Goal: Task Accomplishment & Management: Use online tool/utility

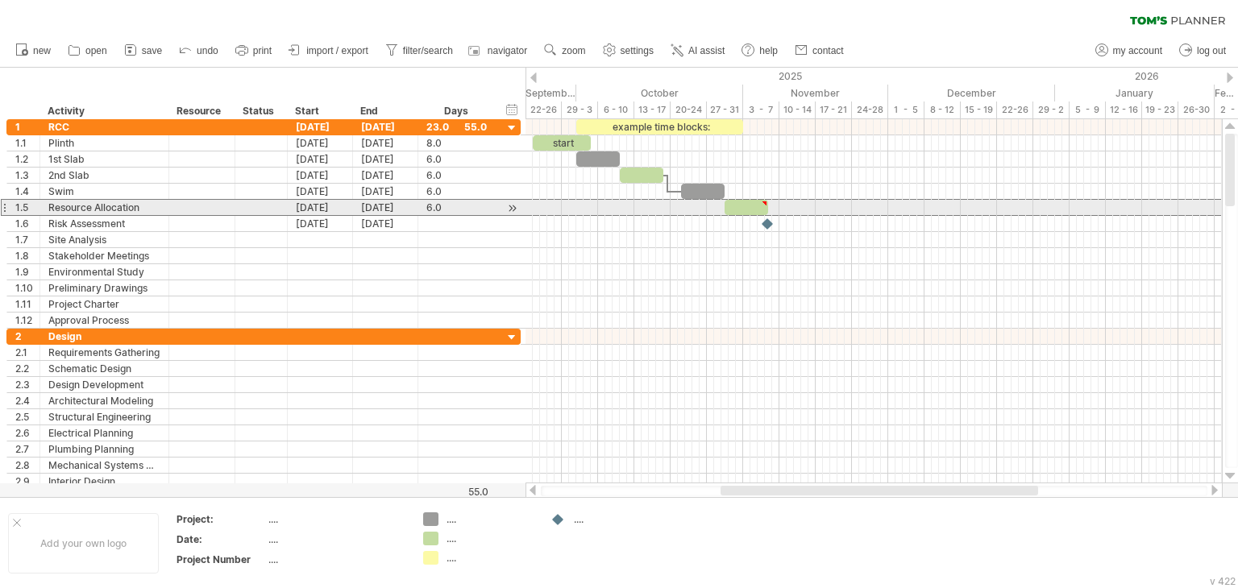
click at [4, 205] on div at bounding box center [4, 207] width 6 height 17
click at [129, 205] on div "Resource Allocation" at bounding box center [104, 207] width 112 height 15
type input "**********"
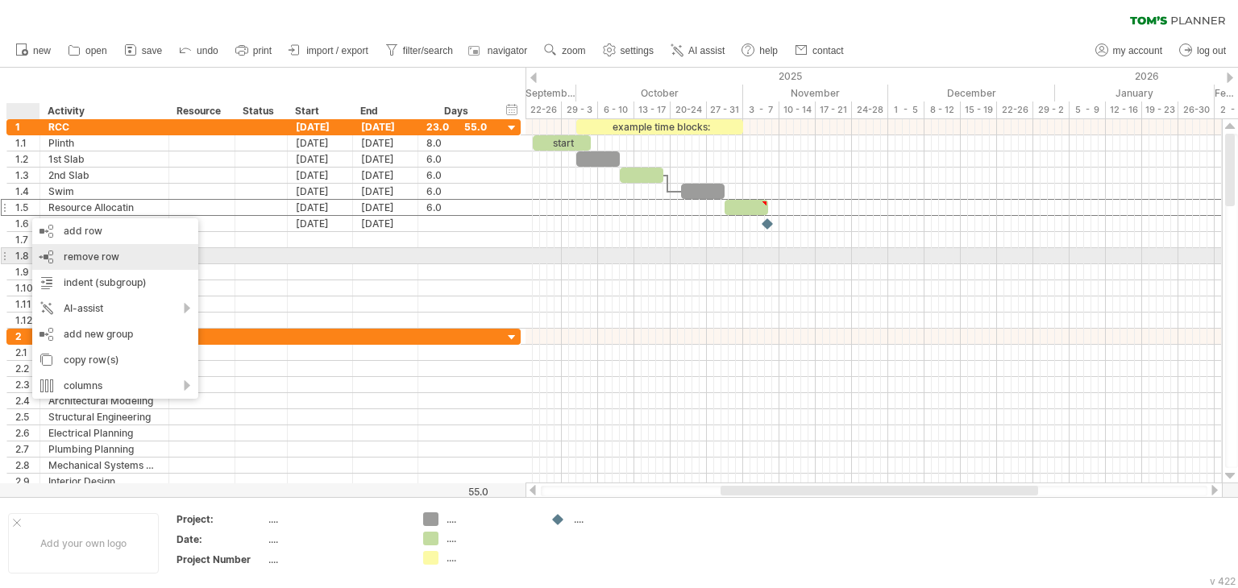
click at [71, 251] on span "remove row" at bounding box center [92, 257] width 56 height 12
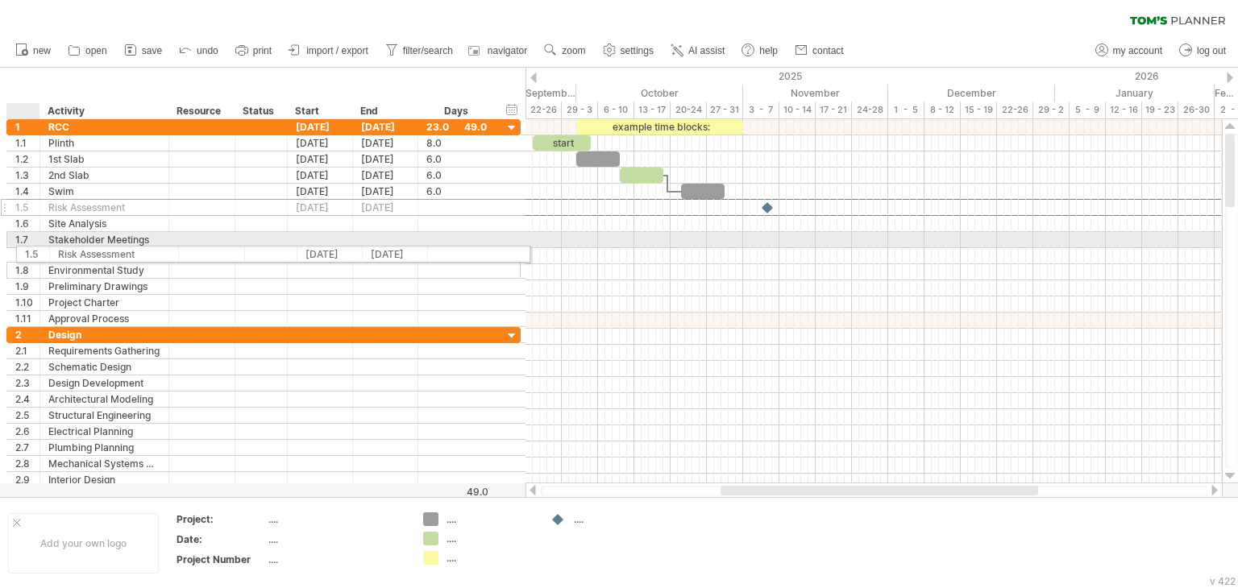
drag, startPoint x: 10, startPoint y: 210, endPoint x: 15, endPoint y: 252, distance: 42.2
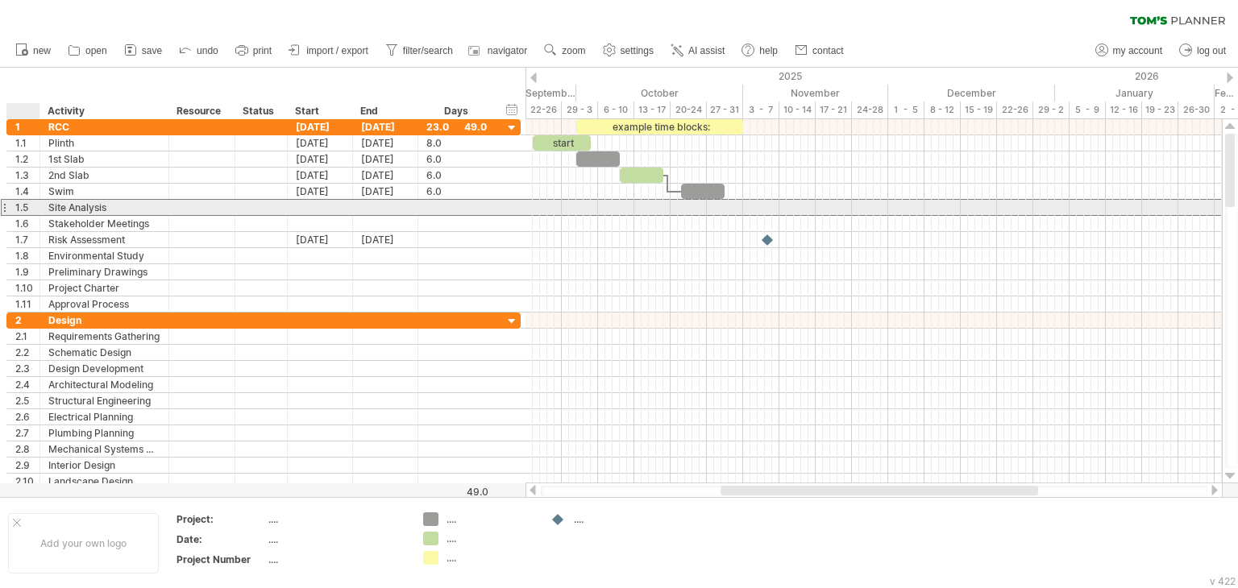
click at [16, 207] on div "1.5" at bounding box center [27, 207] width 24 height 15
click at [5, 204] on div at bounding box center [4, 207] width 6 height 17
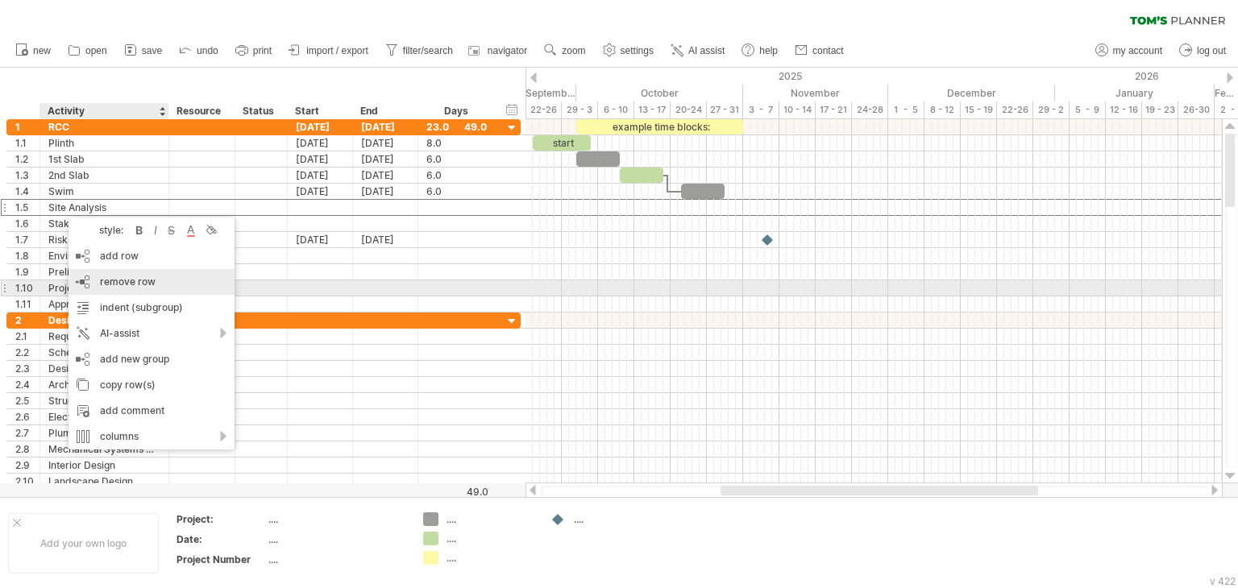
click at [110, 281] on span "remove row" at bounding box center [128, 282] width 56 height 12
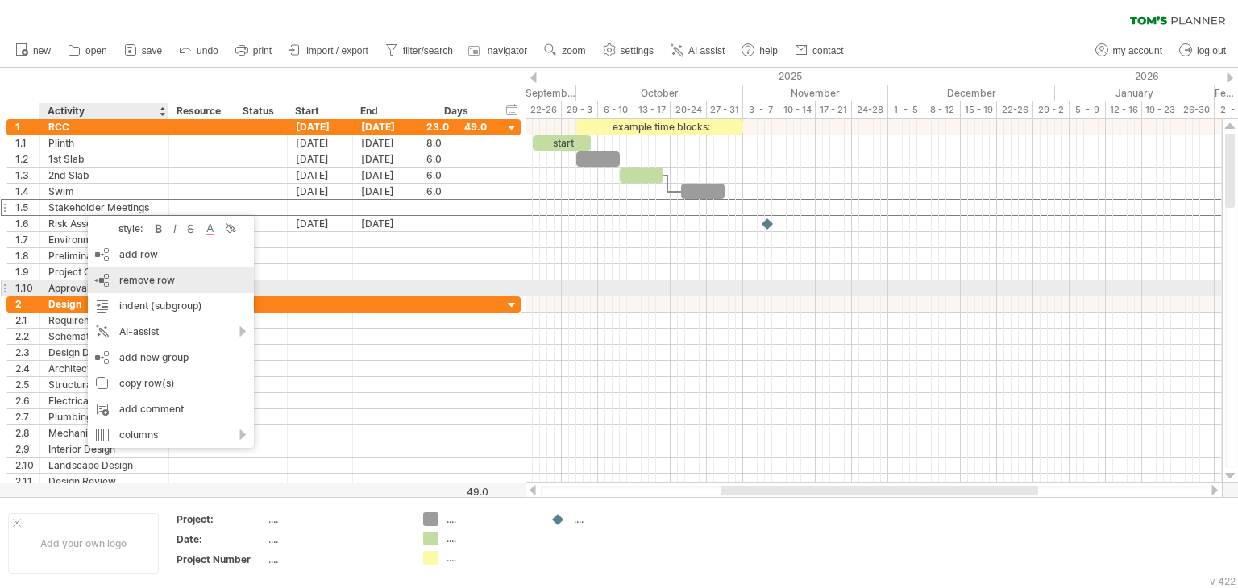
click at [142, 281] on span "remove row" at bounding box center [147, 280] width 56 height 12
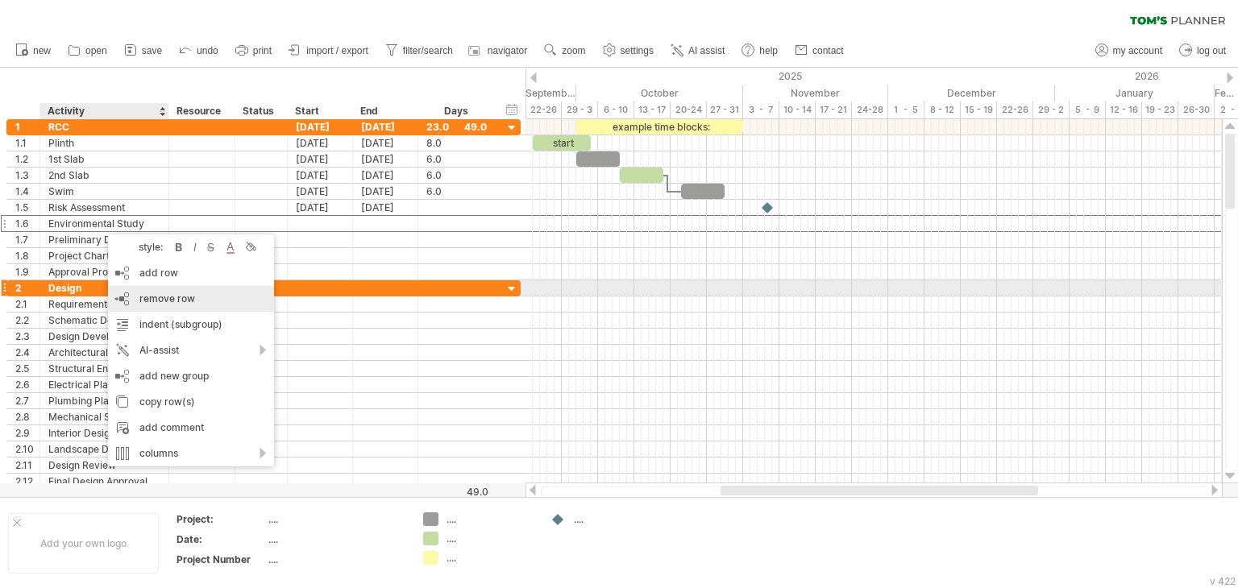
click at [146, 291] on div "remove row remove selected rows" at bounding box center [191, 299] width 166 height 26
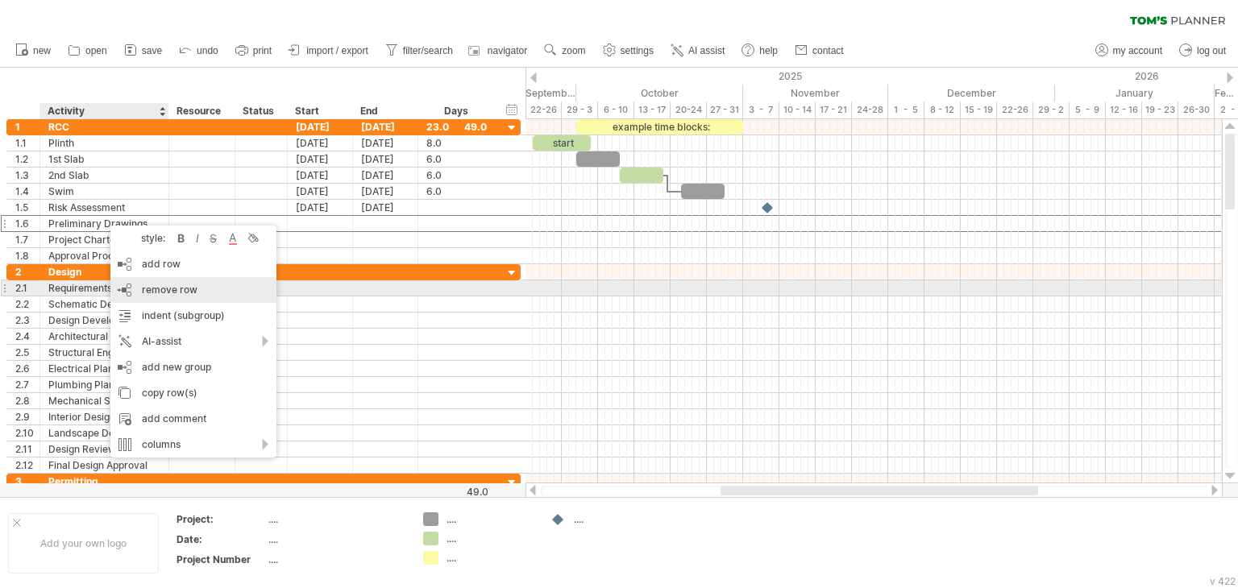
click at [158, 284] on span "remove row" at bounding box center [170, 290] width 56 height 12
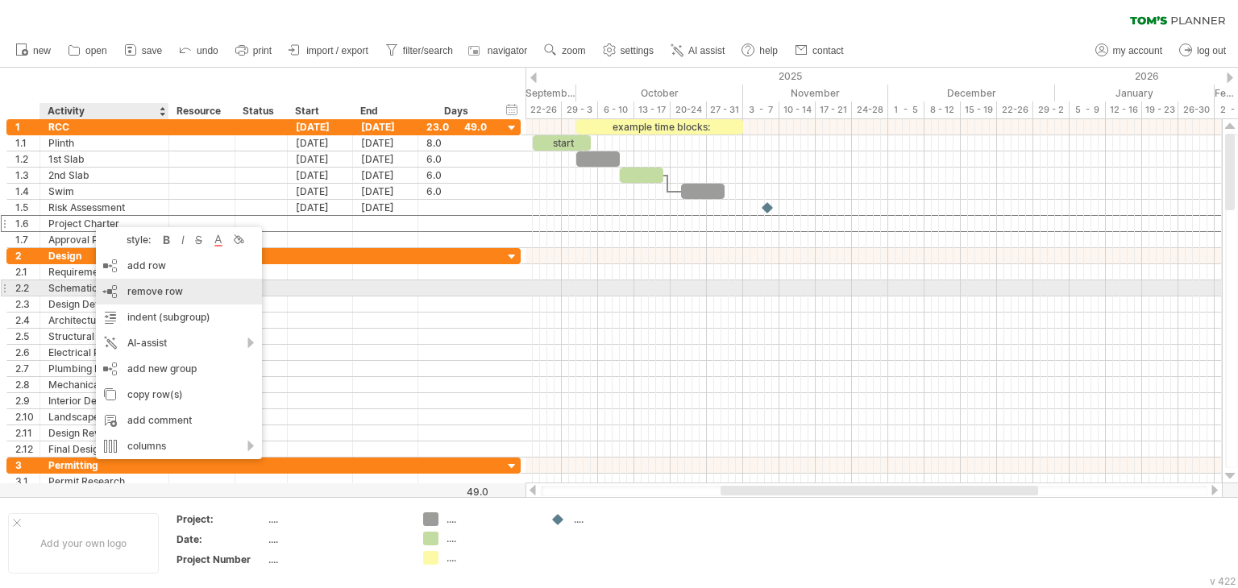
click at [148, 285] on span "remove row" at bounding box center [155, 291] width 56 height 12
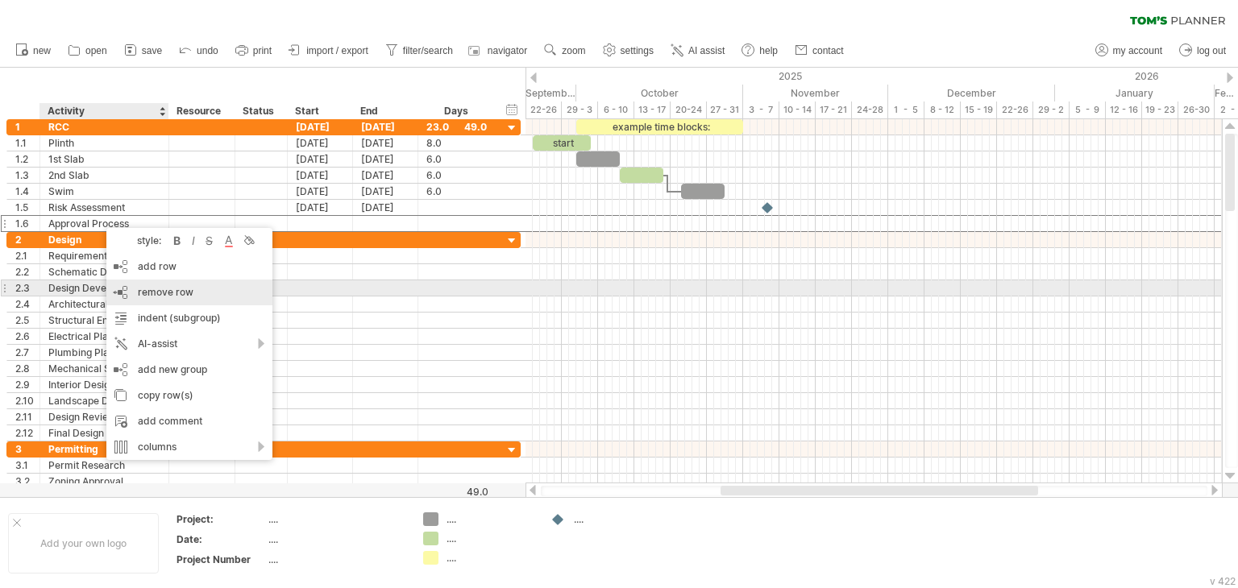
click at [154, 289] on span "remove row" at bounding box center [166, 292] width 56 height 12
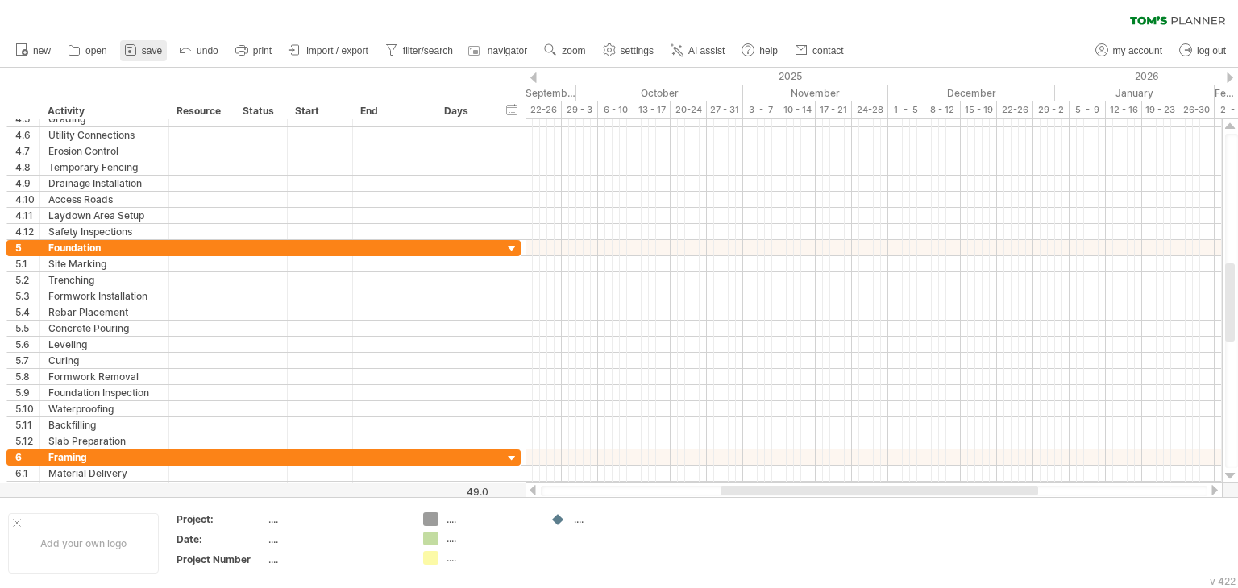
click at [137, 51] on icon at bounding box center [131, 50] width 16 height 16
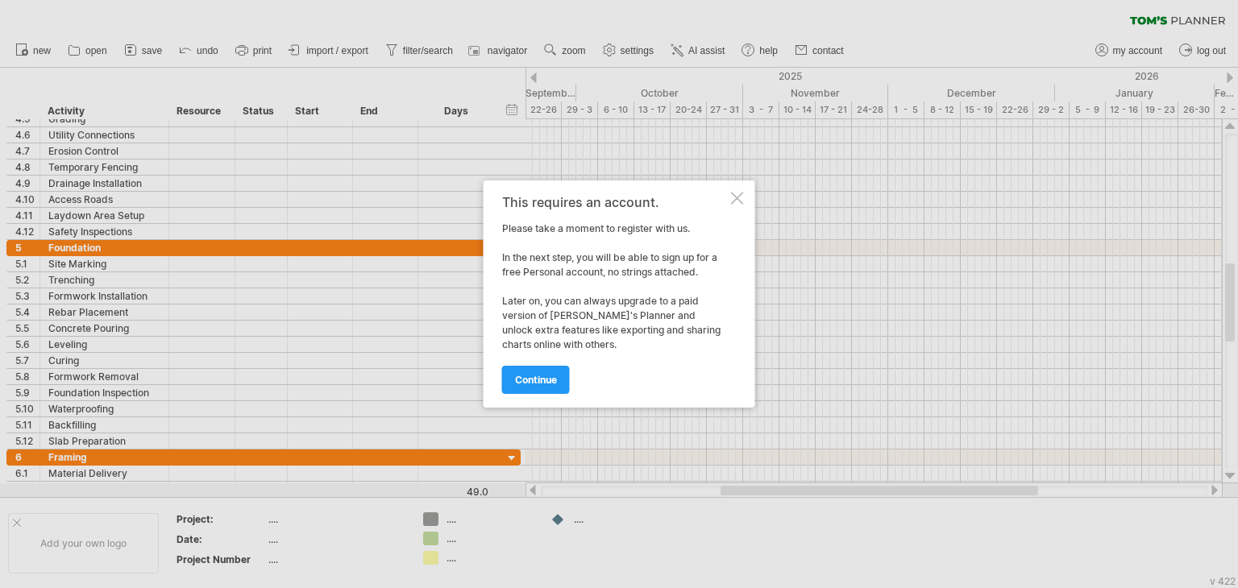
click at [742, 202] on div at bounding box center [737, 198] width 13 height 13
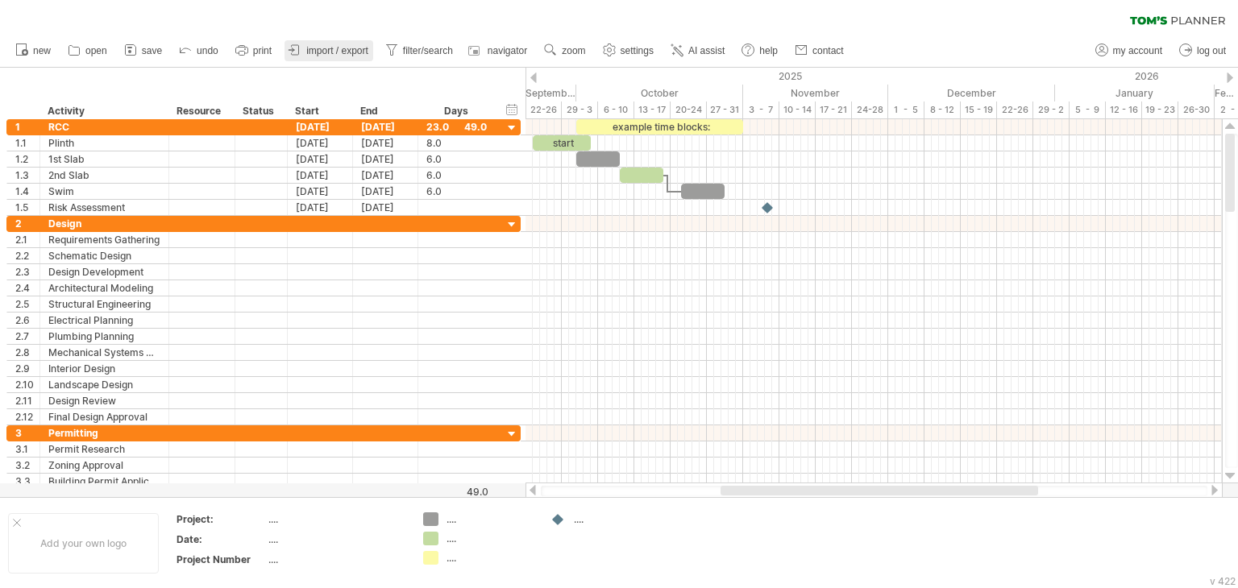
click at [320, 47] on span "import / export" at bounding box center [337, 50] width 62 height 11
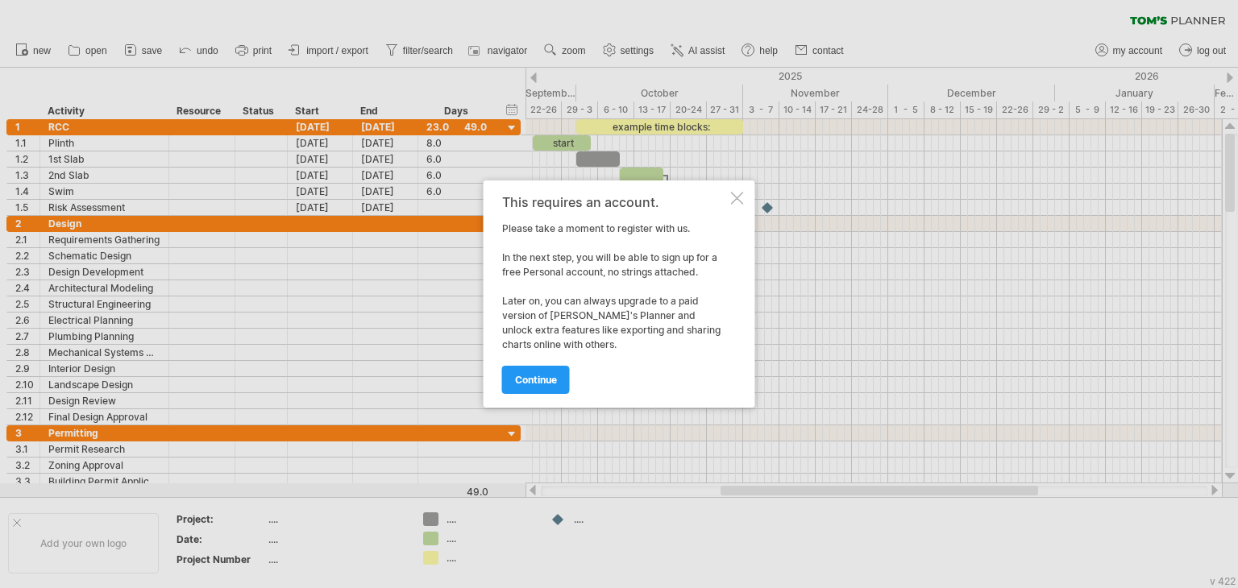
click at [742, 196] on div at bounding box center [737, 198] width 13 height 13
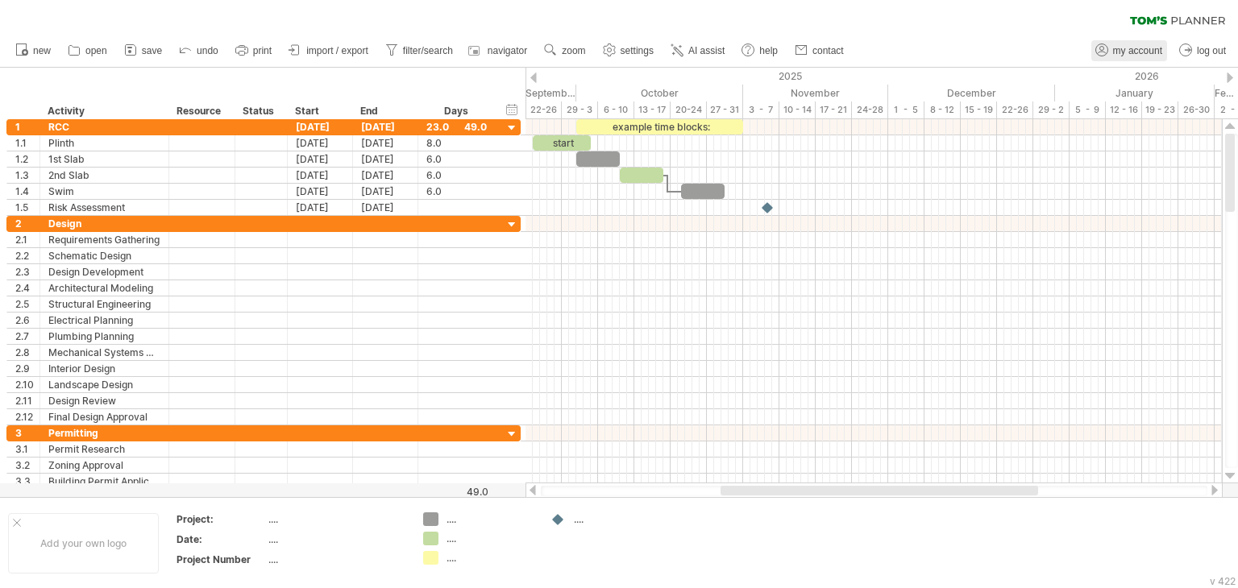
click at [1147, 52] on span "my account" at bounding box center [1137, 50] width 49 height 11
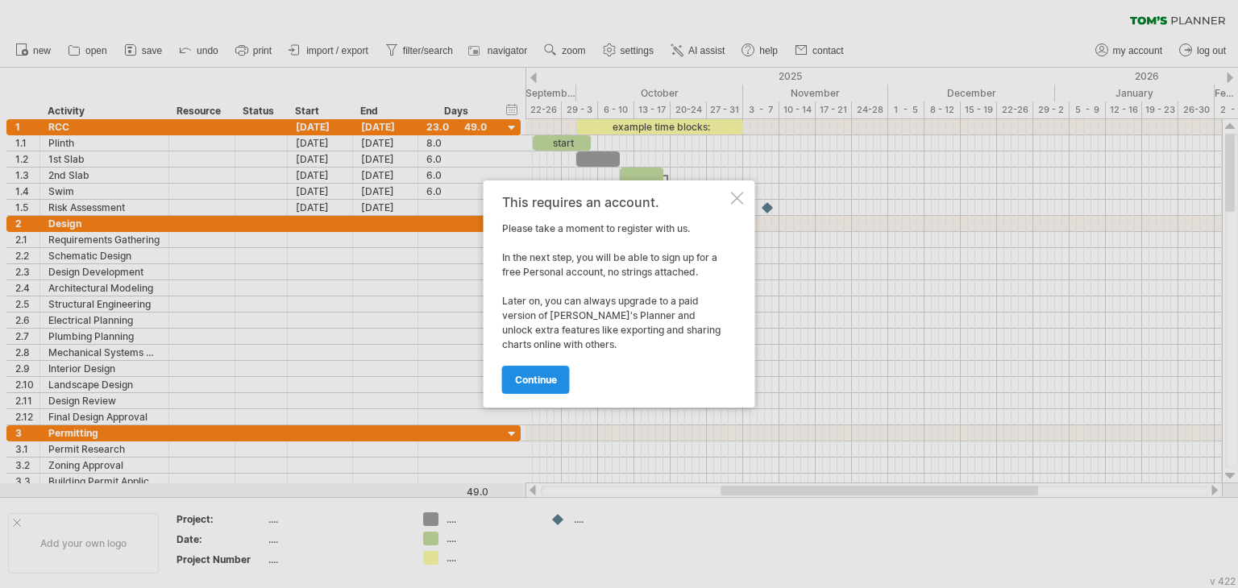
click at [548, 393] on link "continue" at bounding box center [536, 380] width 68 height 28
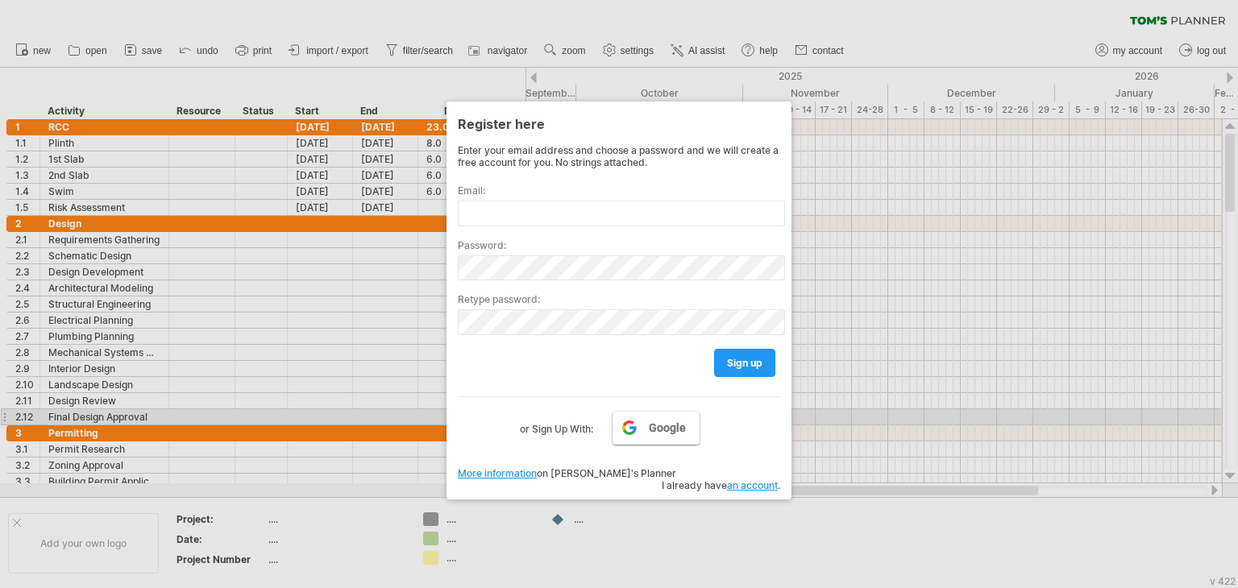
click at [655, 426] on span "Google" at bounding box center [667, 428] width 37 height 13
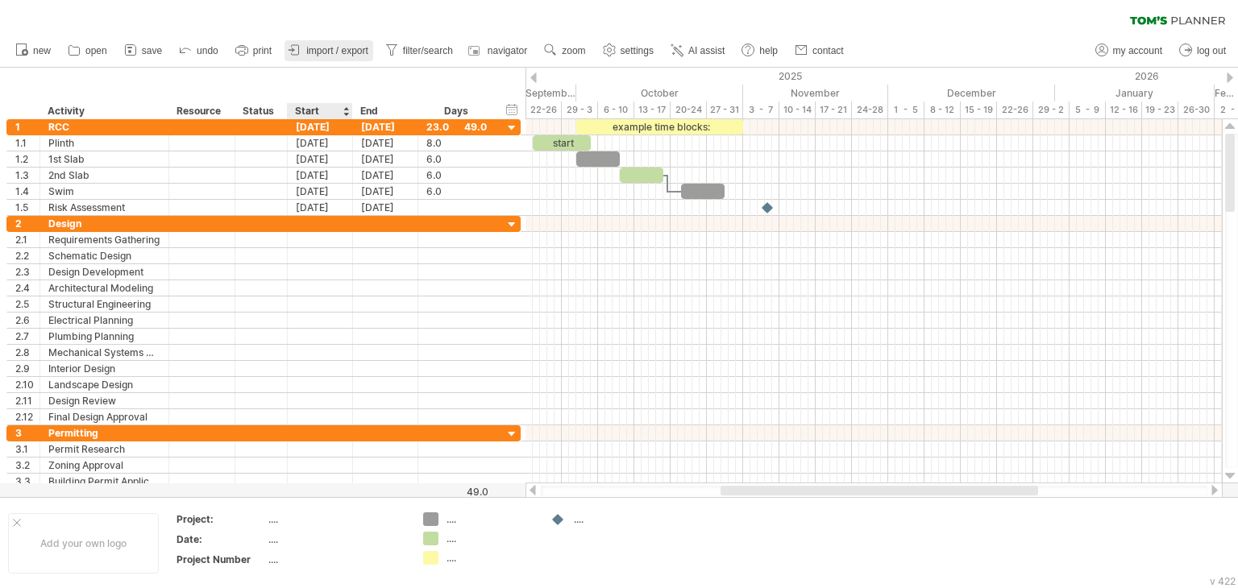
click at [360, 57] on link "import / export" at bounding box center [329, 50] width 89 height 21
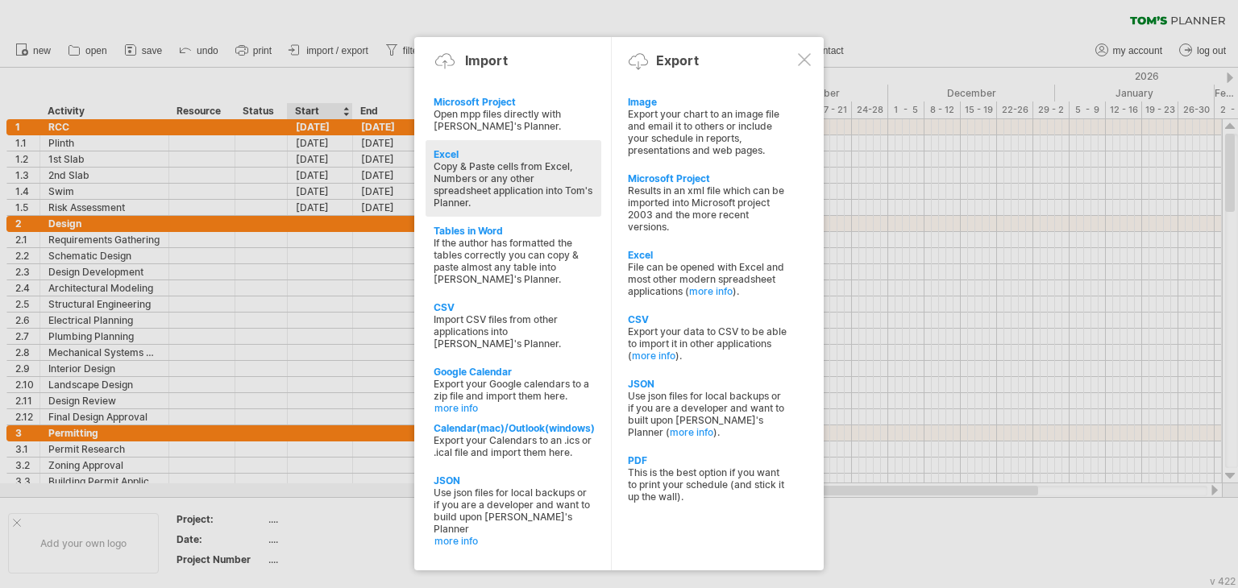
click at [493, 150] on div "Excel" at bounding box center [514, 154] width 160 height 12
type textarea "**********"
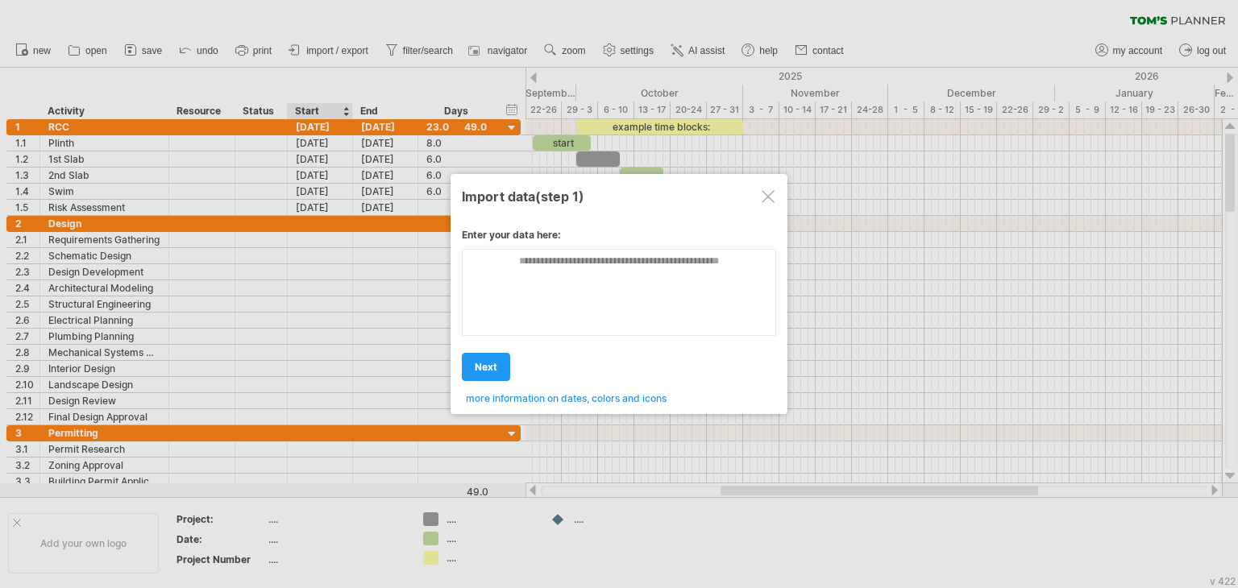
click at [242, 149] on div at bounding box center [619, 294] width 1238 height 588
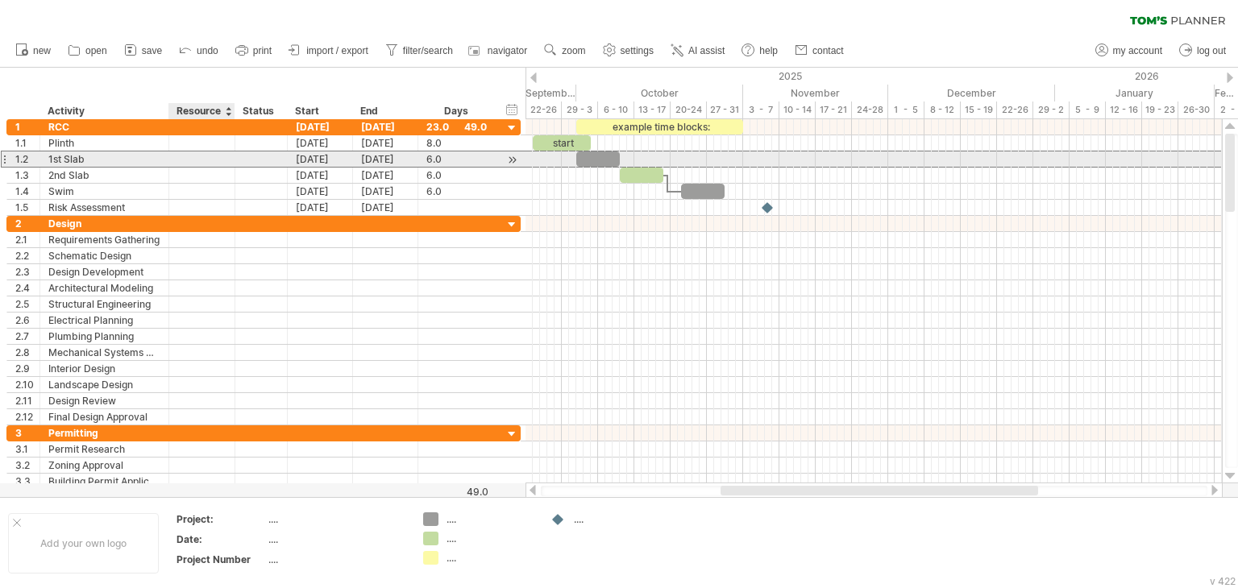
click at [235, 159] on div at bounding box center [261, 159] width 52 height 15
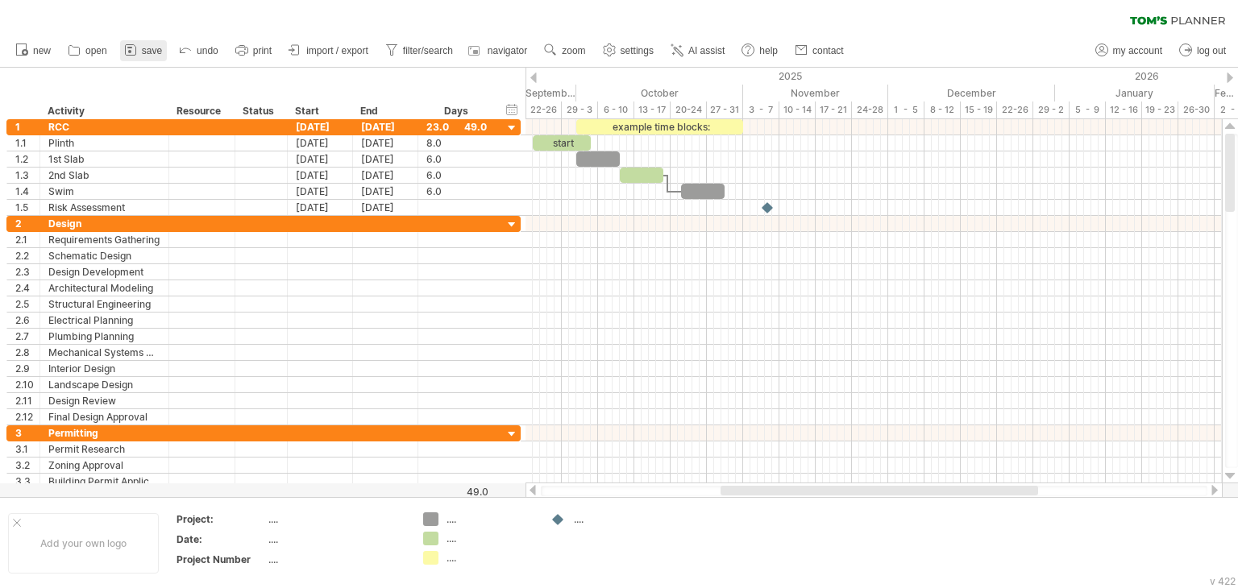
click at [137, 51] on icon at bounding box center [131, 50] width 16 height 16
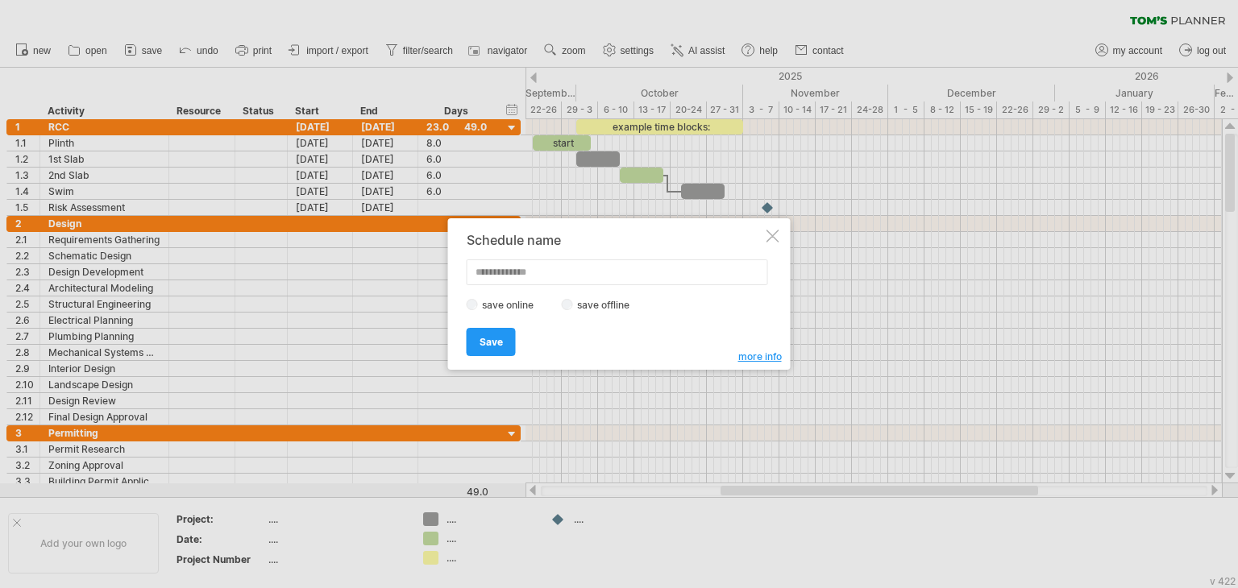
click at [777, 236] on div at bounding box center [773, 236] width 13 height 13
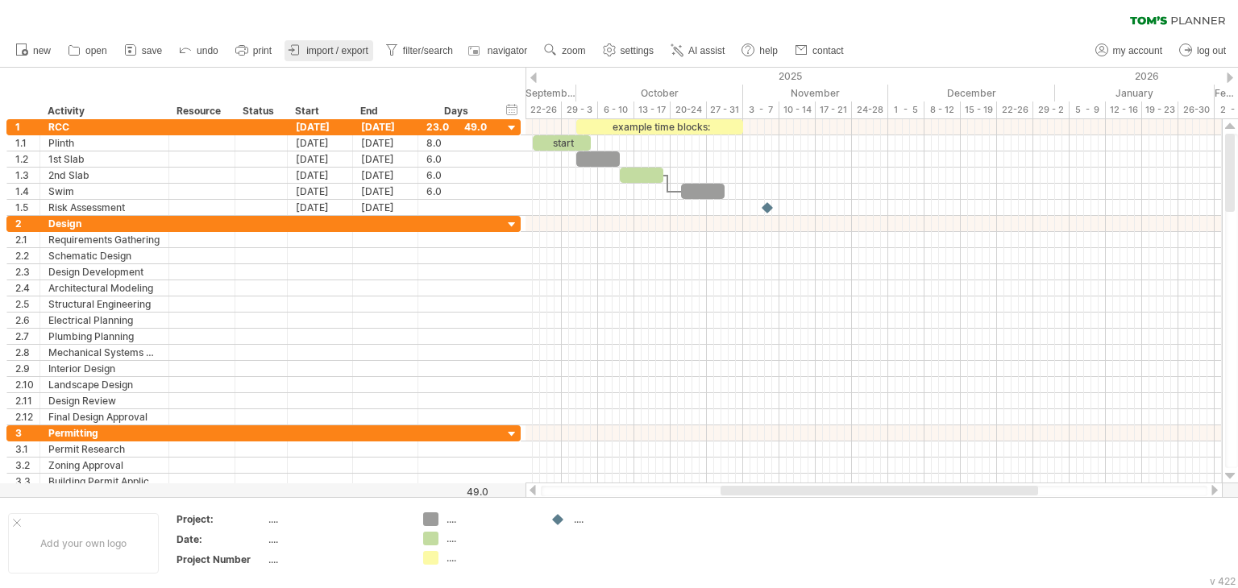
click at [324, 45] on span "import / export" at bounding box center [337, 50] width 62 height 11
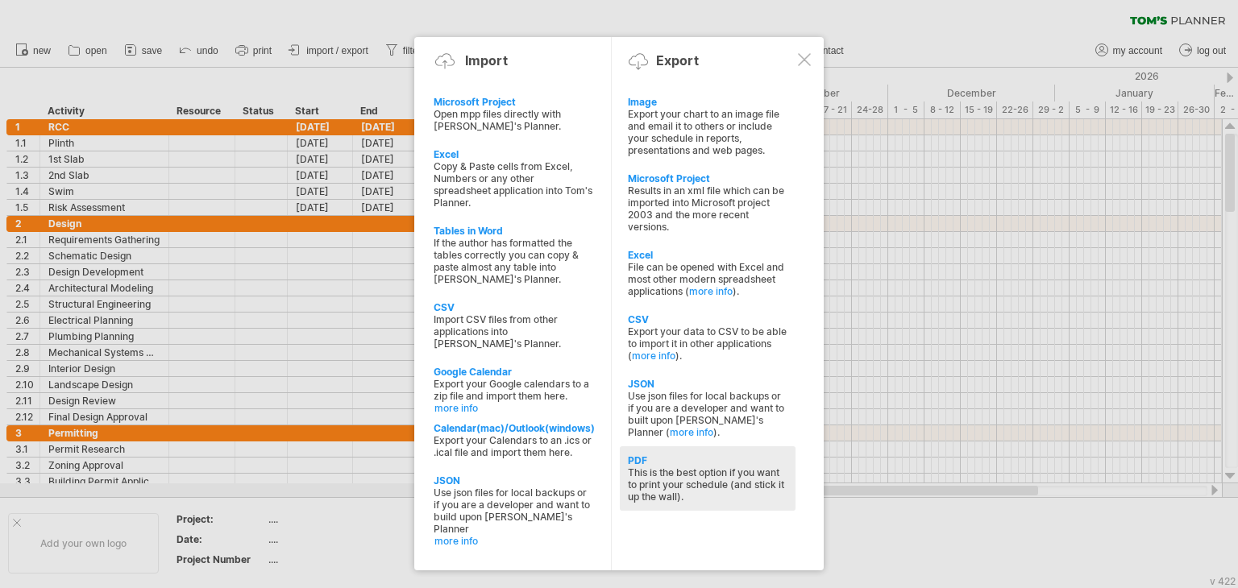
click at [650, 496] on div "This is the best option if you want to print your schedule (and stick it up the…" at bounding box center [708, 485] width 160 height 36
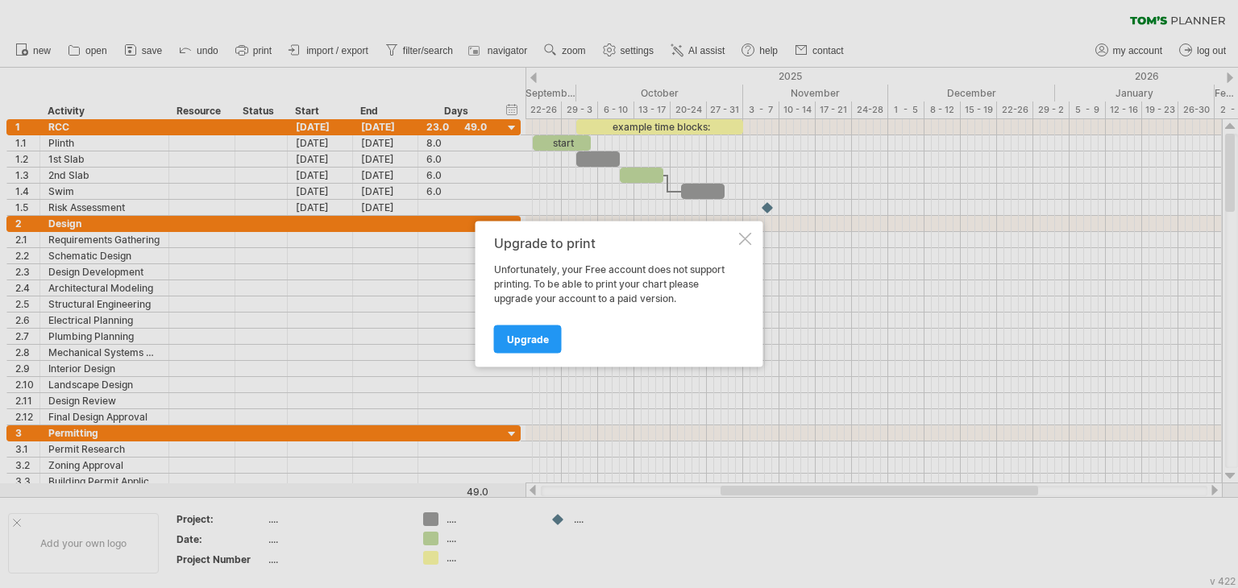
click at [743, 243] on div at bounding box center [745, 239] width 13 height 13
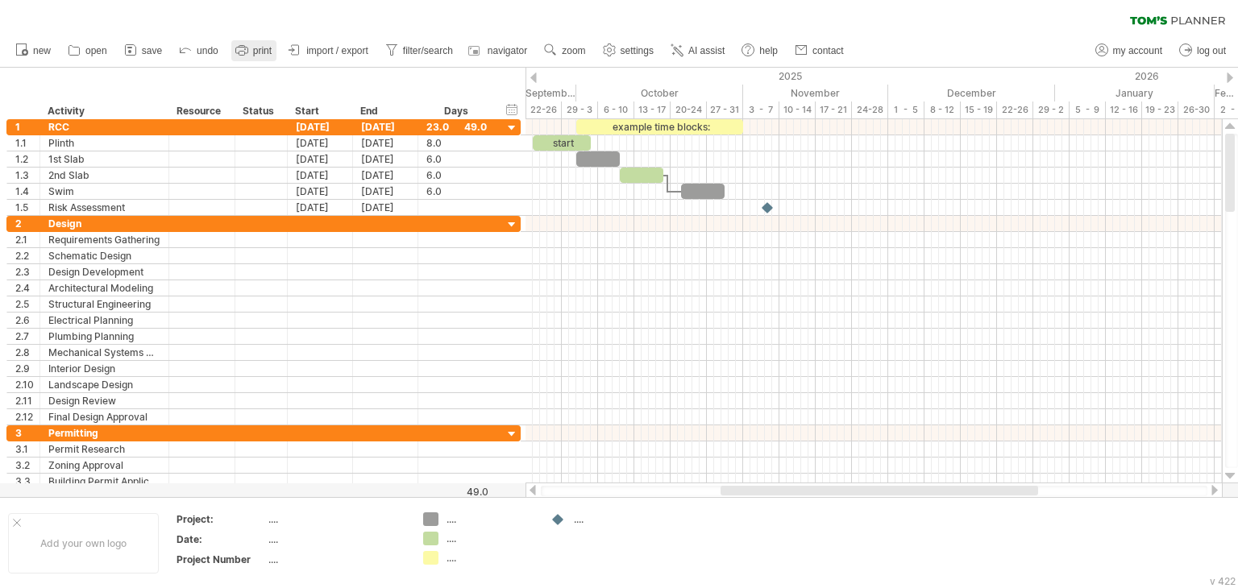
click at [242, 48] on icon at bounding box center [242, 50] width 16 height 16
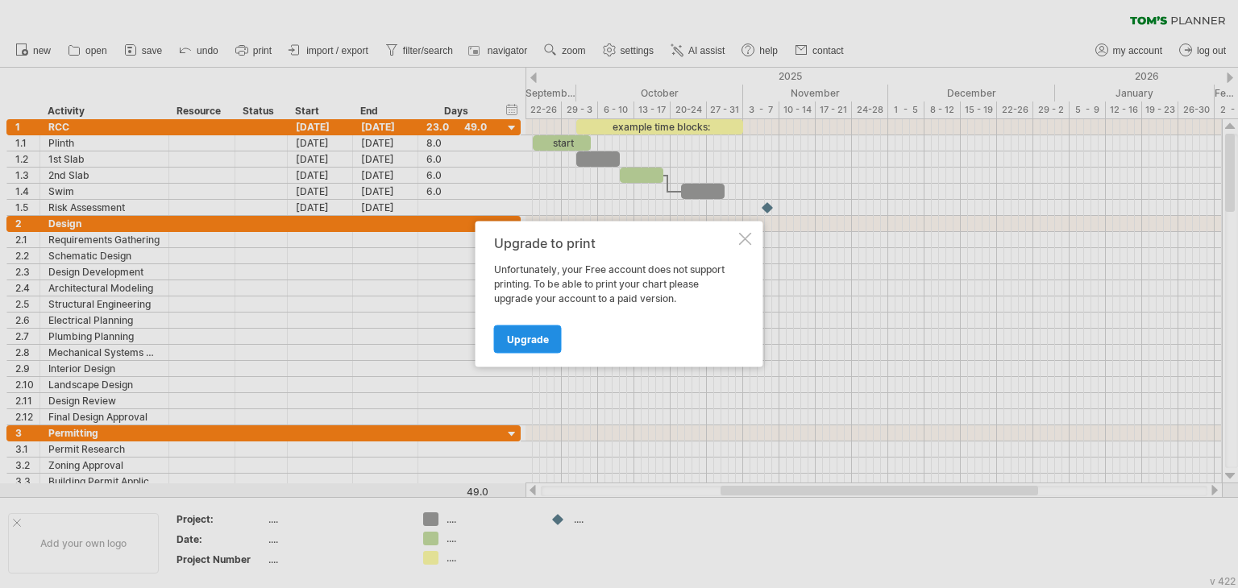
click at [518, 336] on span "Upgrade" at bounding box center [528, 340] width 42 height 12
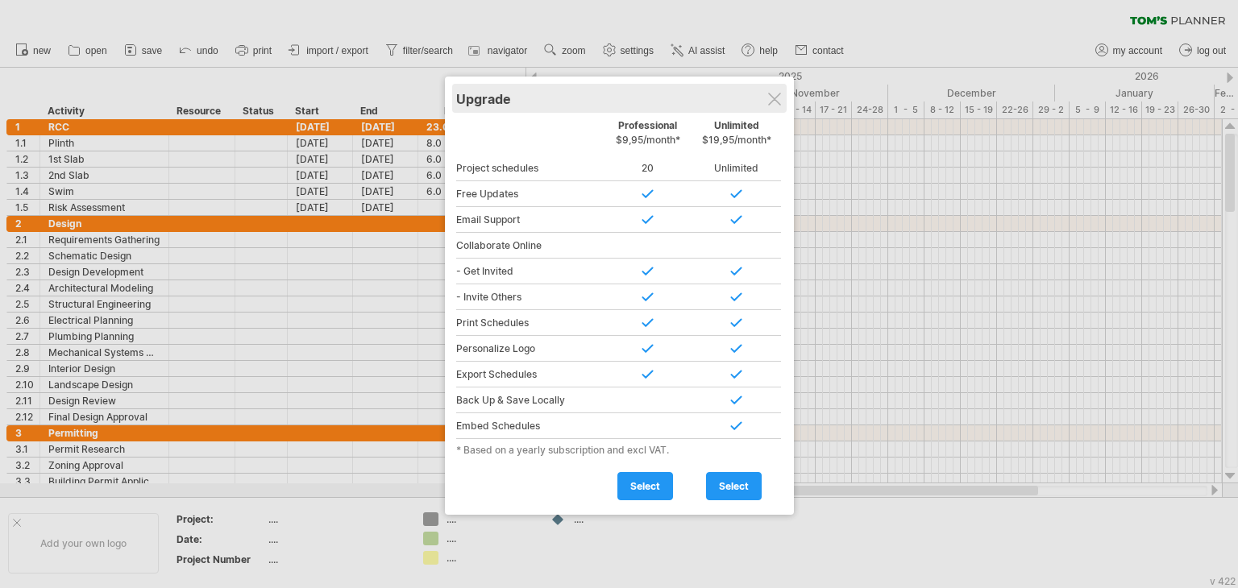
click at [767, 100] on div "Upgrade" at bounding box center [619, 98] width 326 height 29
